Goal: Transaction & Acquisition: Purchase product/service

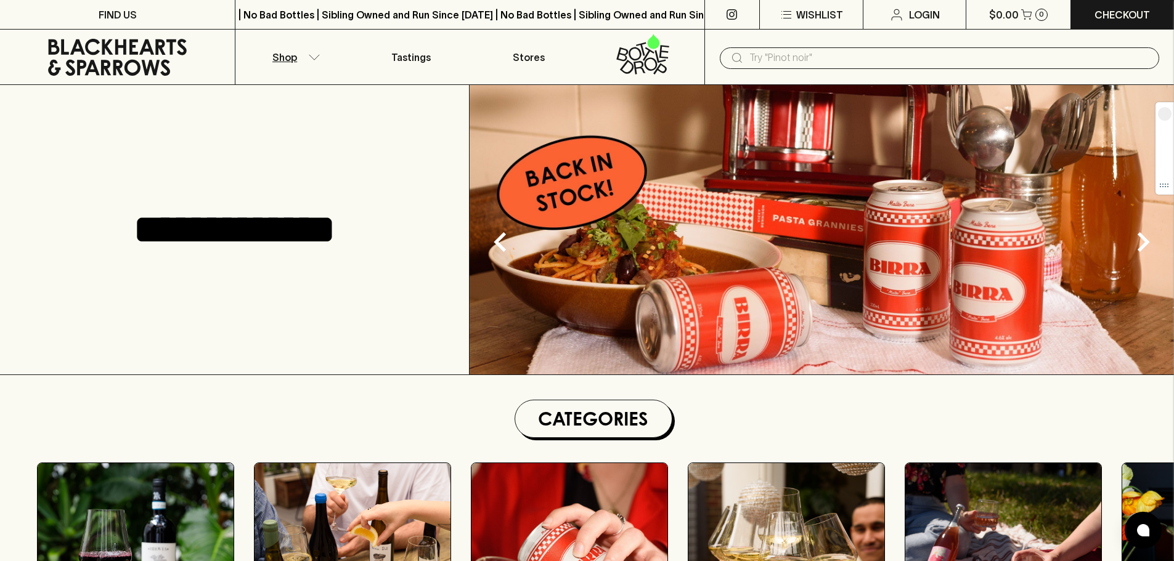
click at [277, 52] on p "Shop" at bounding box center [284, 57] width 25 height 15
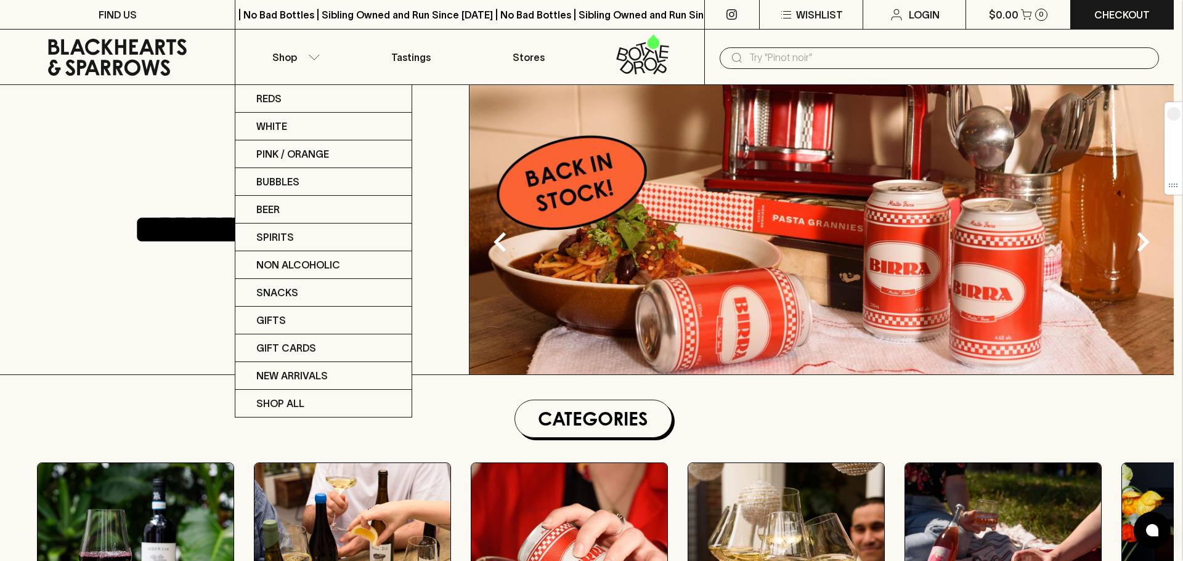
click at [751, 64] on div at bounding box center [591, 280] width 1183 height 561
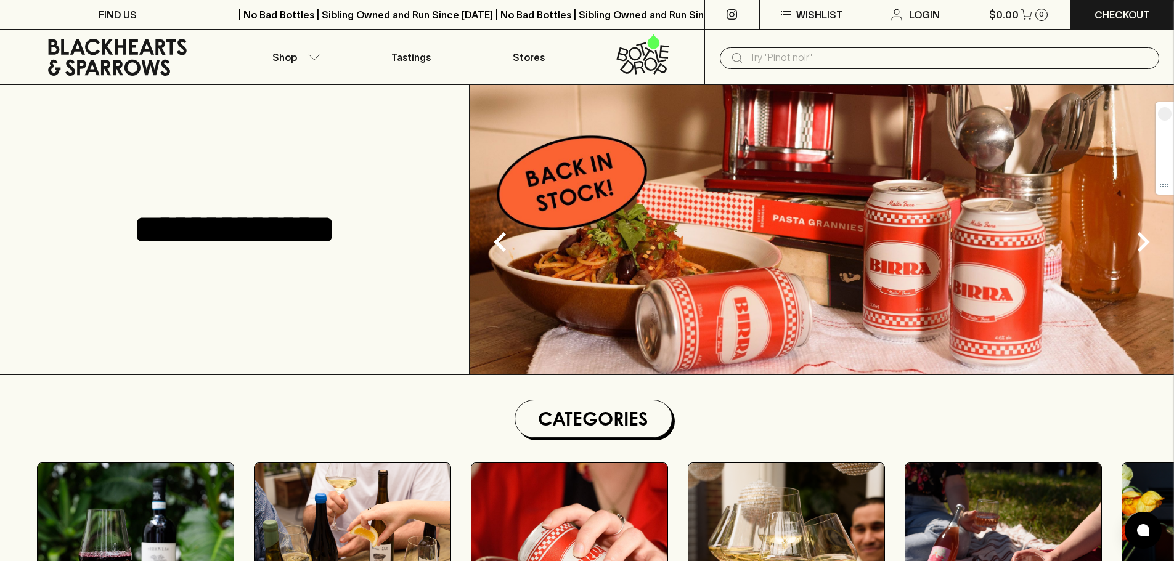
click at [787, 61] on input "text" at bounding box center [949, 58] width 400 height 20
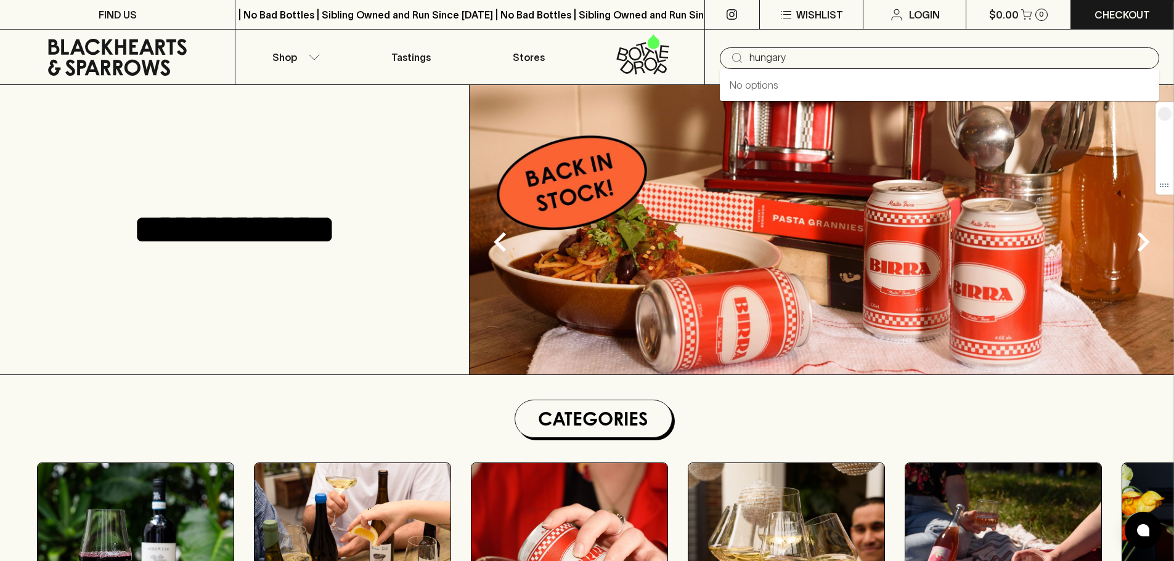
type input "hungary"
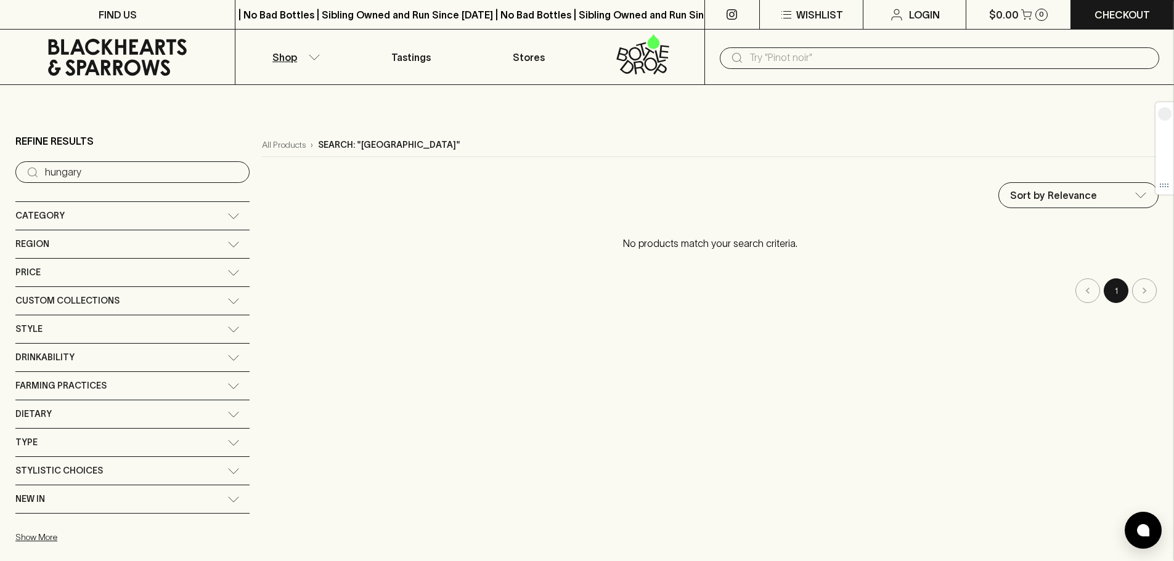
click at [167, 67] on icon at bounding box center [117, 57] width 139 height 37
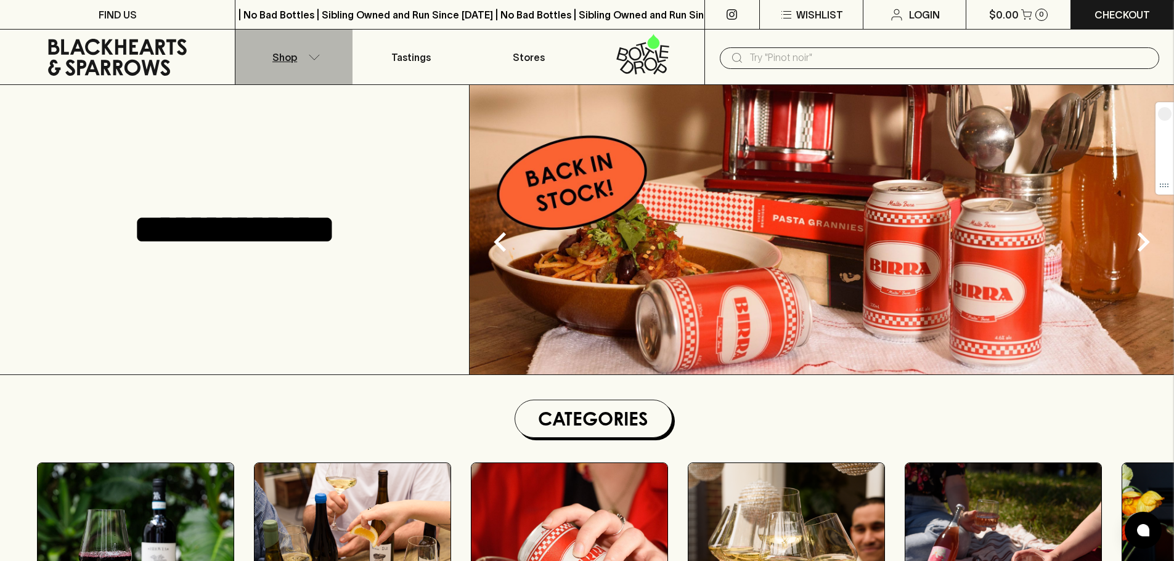
click at [288, 52] on p "Shop" at bounding box center [284, 57] width 25 height 15
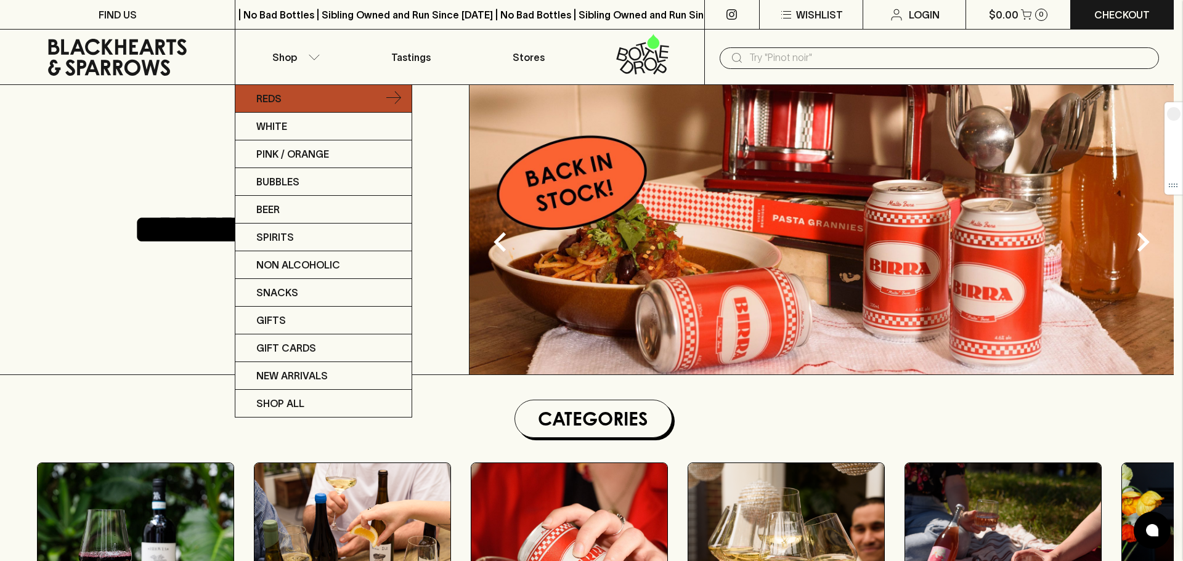
click at [281, 102] on p "Reds" at bounding box center [268, 98] width 25 height 15
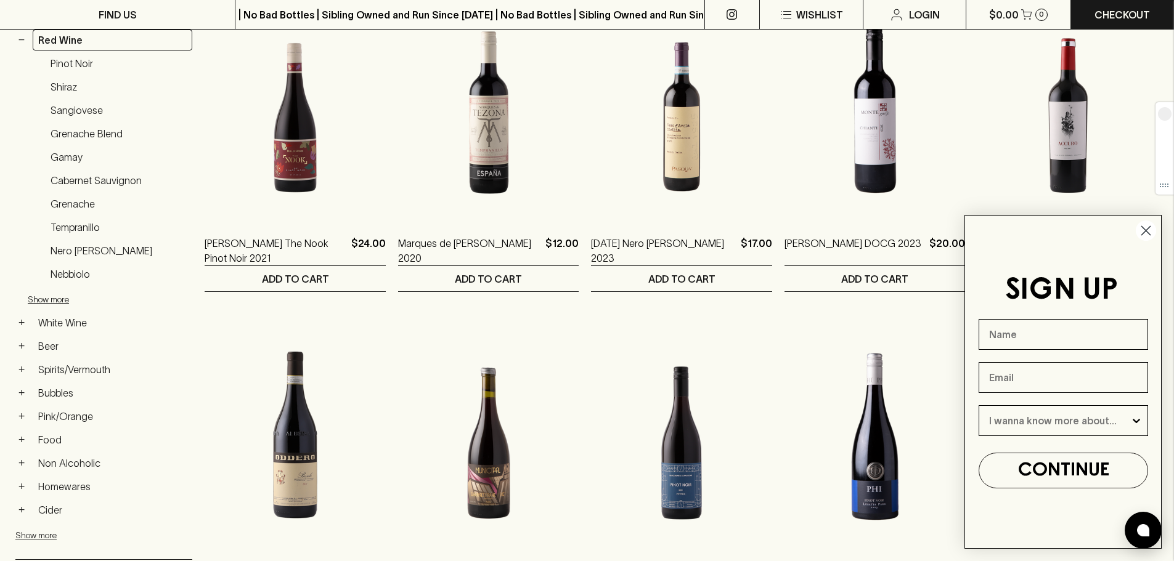
scroll to position [431, 0]
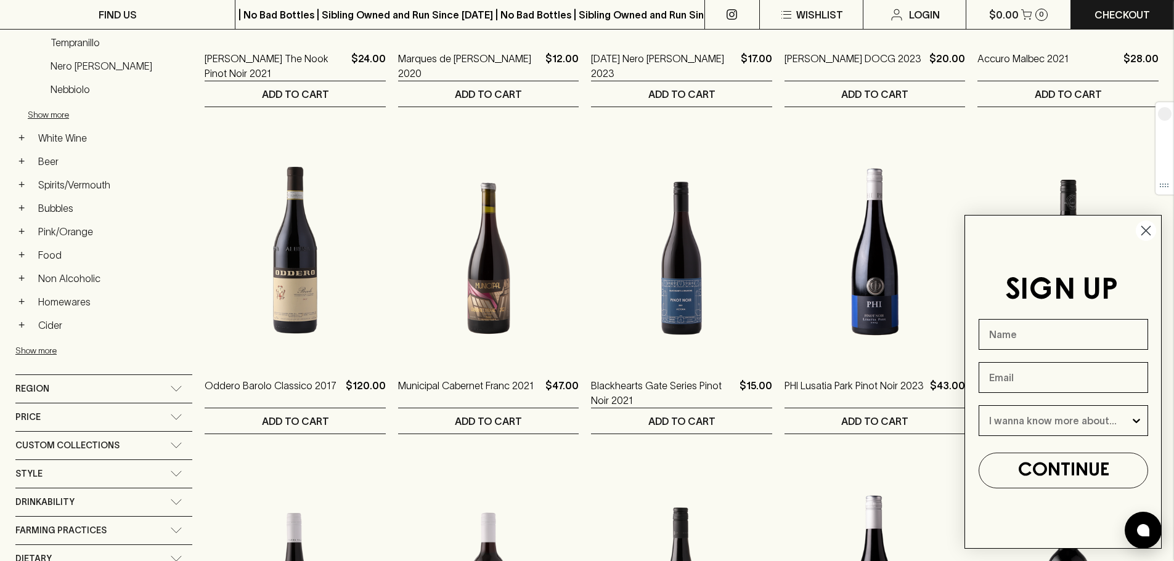
click at [92, 398] on div "Region" at bounding box center [103, 389] width 177 height 28
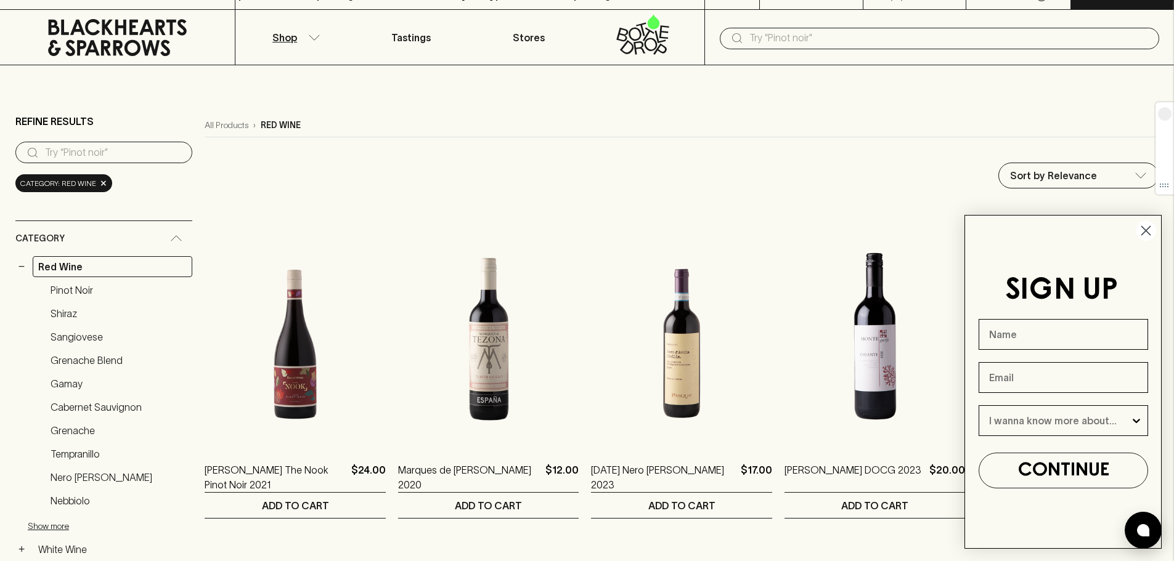
scroll to position [0, 0]
